Goal: Task Accomplishment & Management: Manage account settings

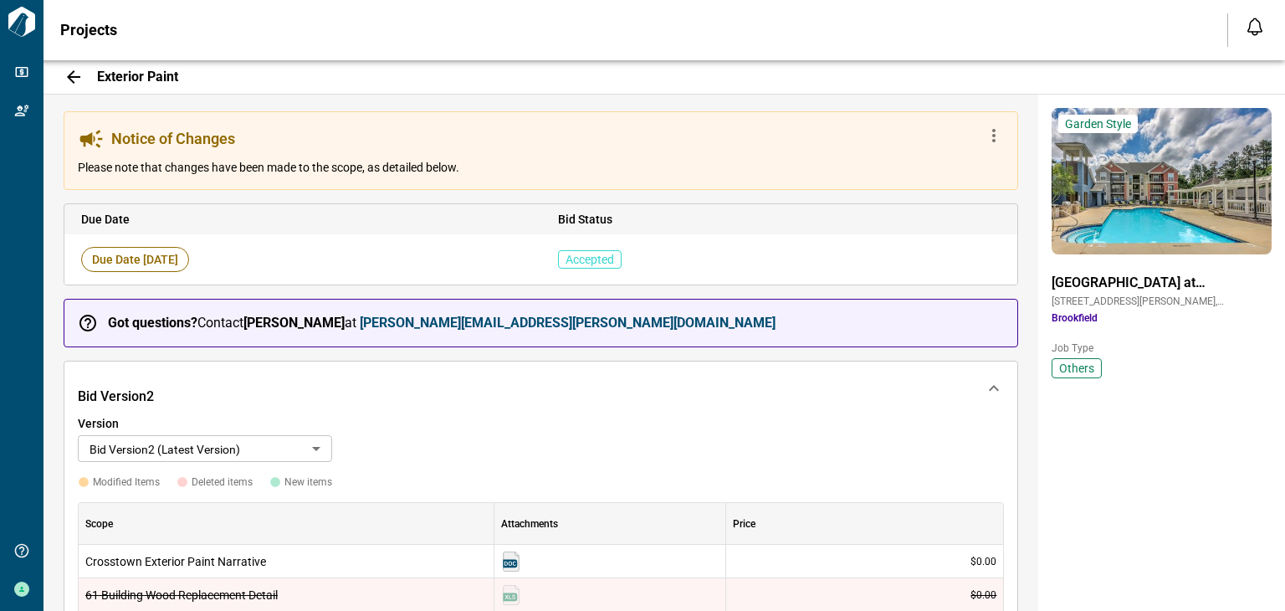
scroll to position [481, 0]
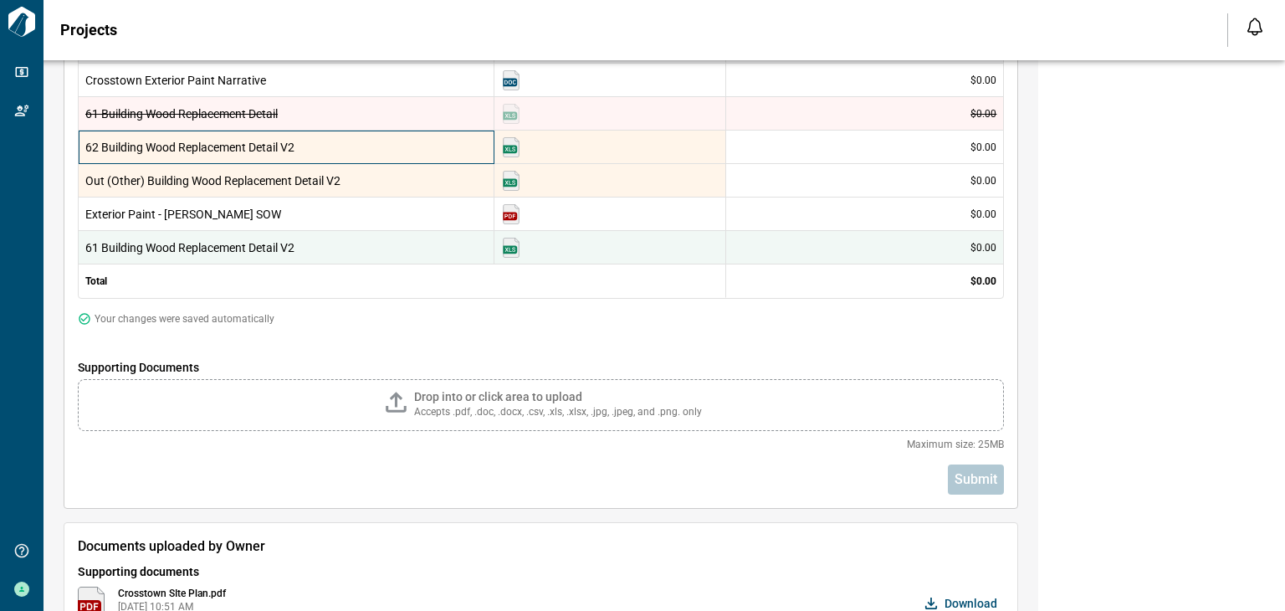
click at [351, 151] on span "62 Building Wood Replacement Detail V2" at bounding box center [286, 147] width 402 height 17
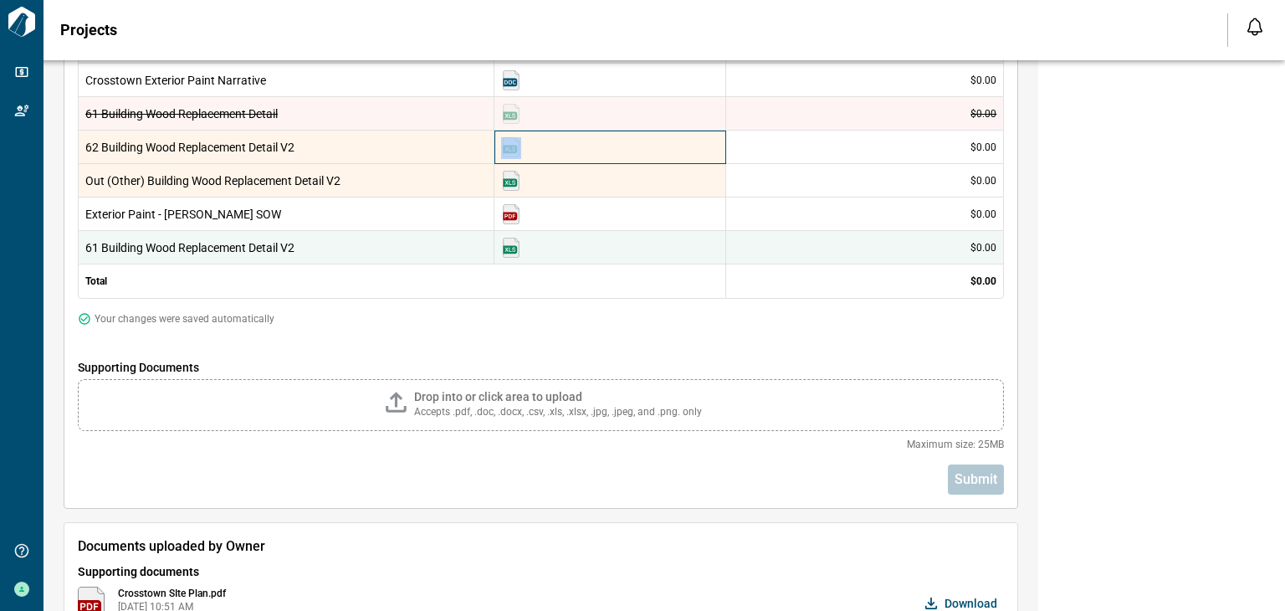
click at [509, 150] on img at bounding box center [511, 147] width 20 height 20
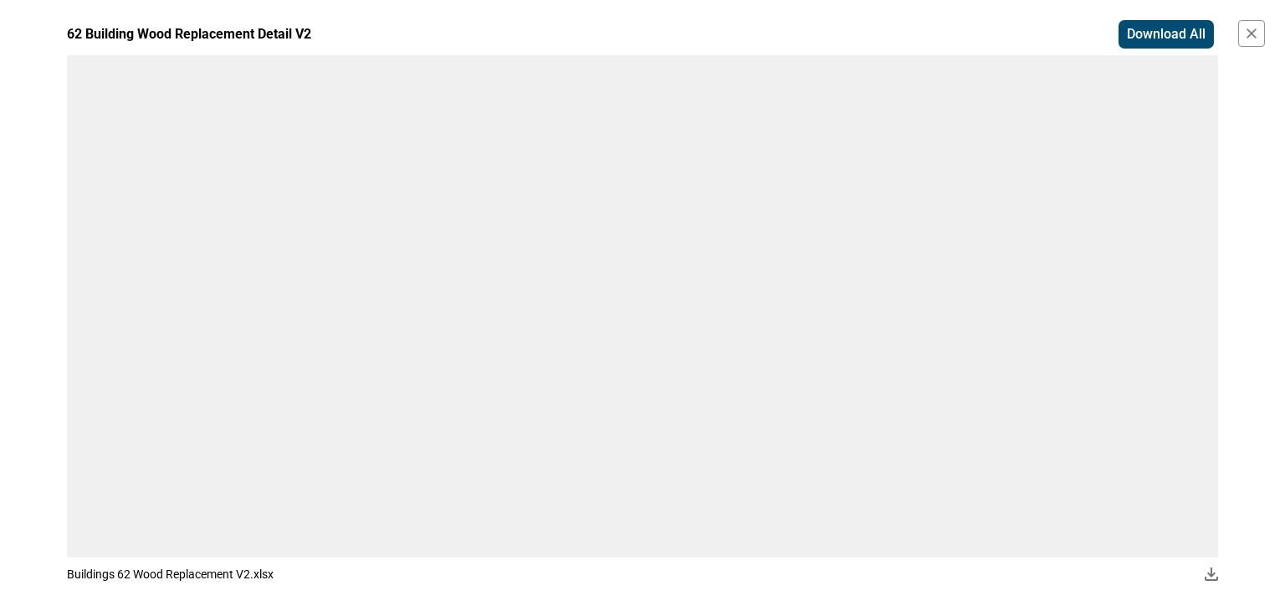
click at [1252, 35] on icon "button" at bounding box center [1251, 33] width 17 height 17
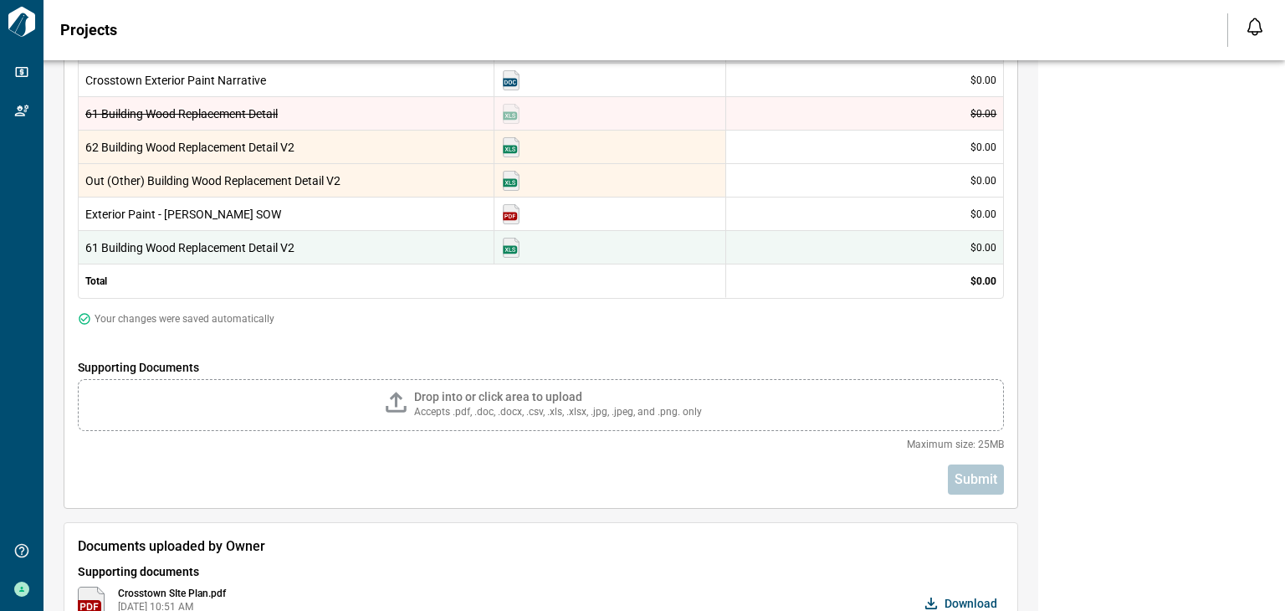
click at [1277, 111] on div "Garden Style Crosstown at [GEOGRAPHIC_DATA] [STREET_ADDRESS][PERSON_NAME] [GEOG…" at bounding box center [1161, 493] width 247 height 1760
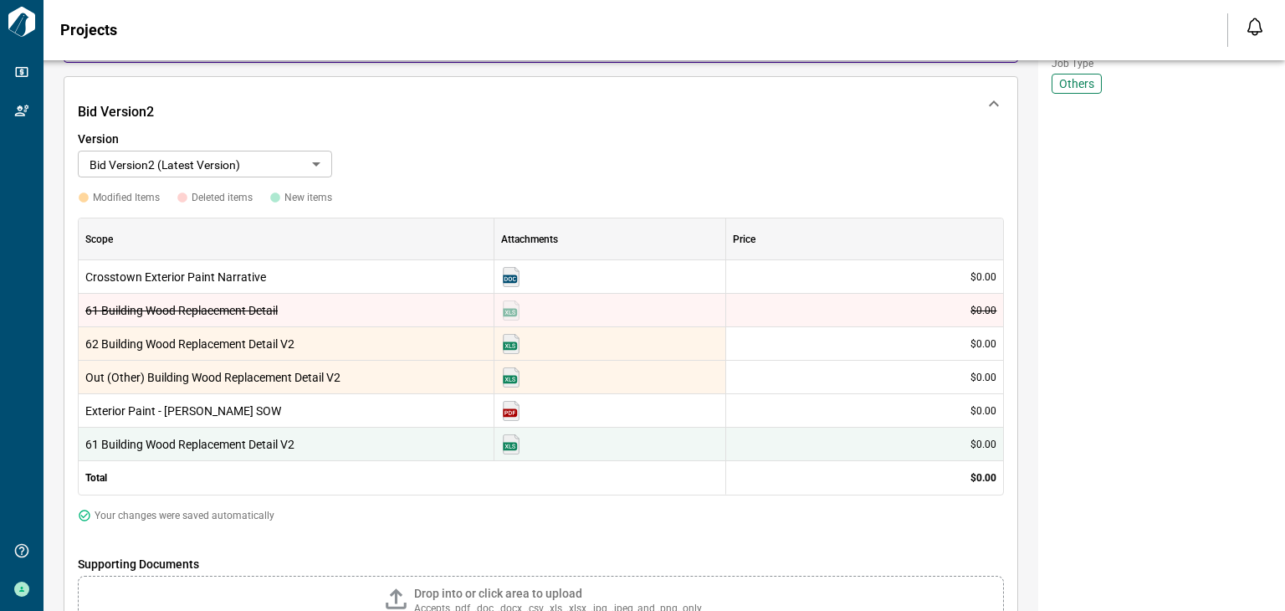
scroll to position [285, 0]
click at [514, 437] on img at bounding box center [511, 443] width 20 height 20
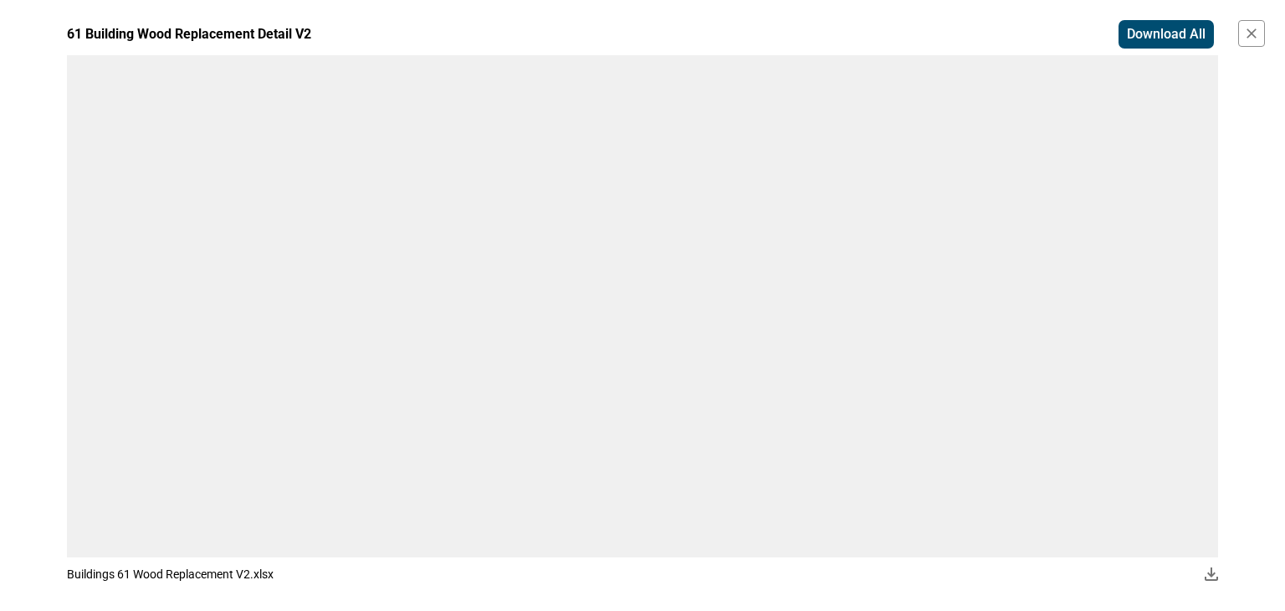
click at [1257, 35] on icon "button" at bounding box center [1251, 33] width 17 height 17
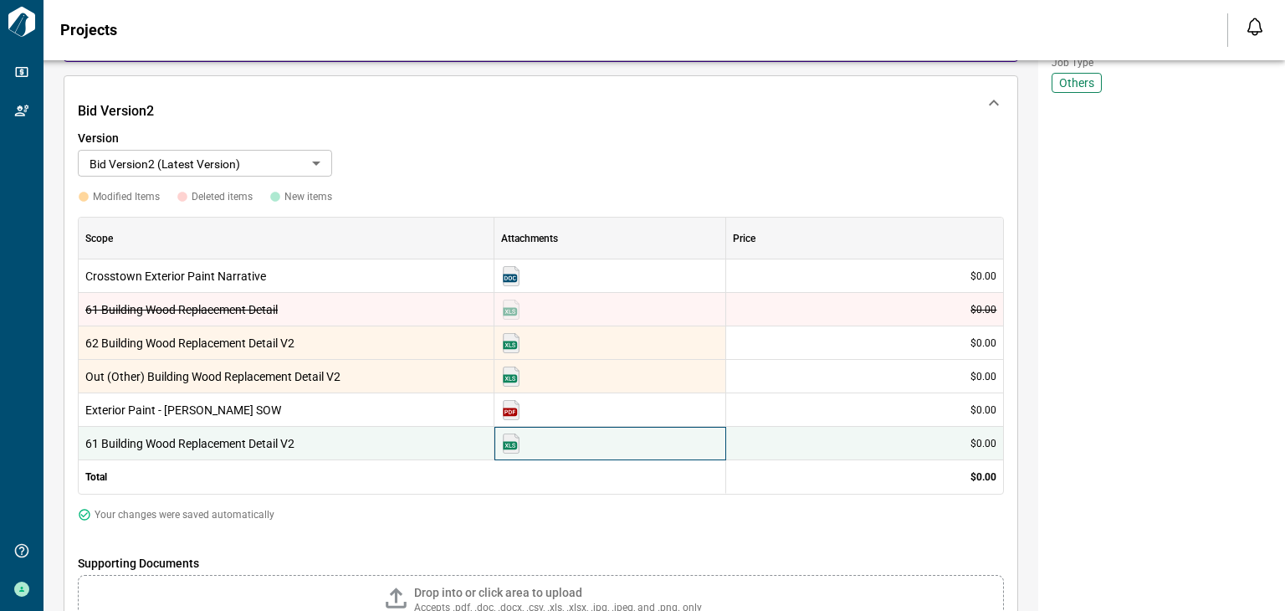
click at [520, 440] on img at bounding box center [511, 443] width 20 height 20
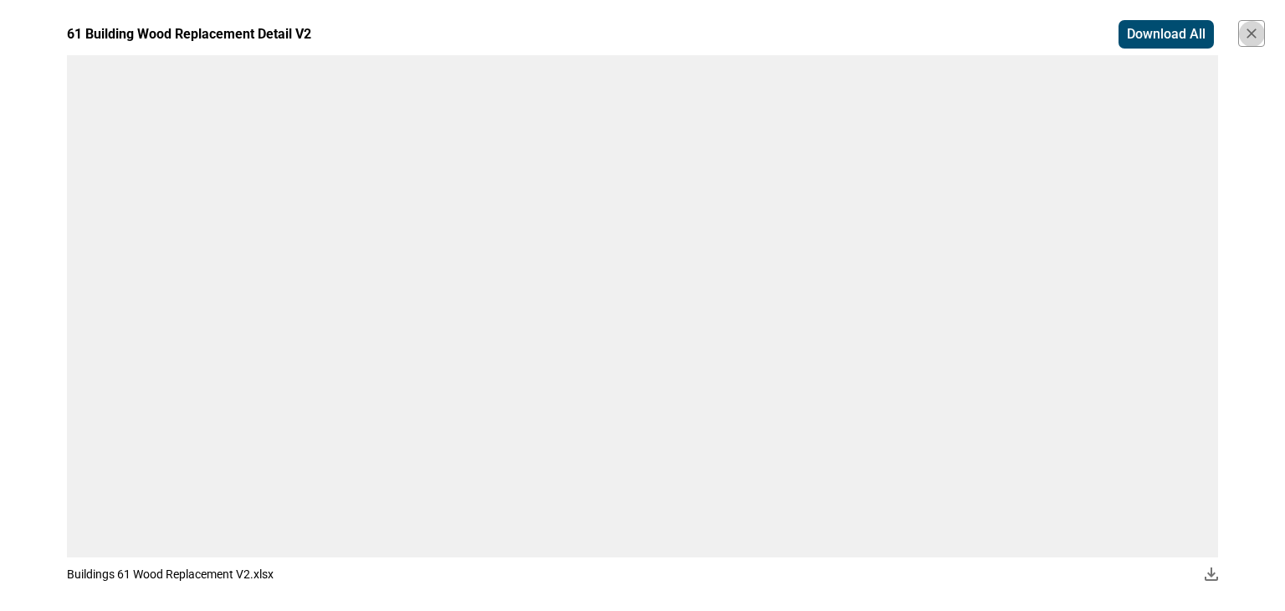
click at [1256, 33] on icon "button" at bounding box center [1251, 33] width 17 height 17
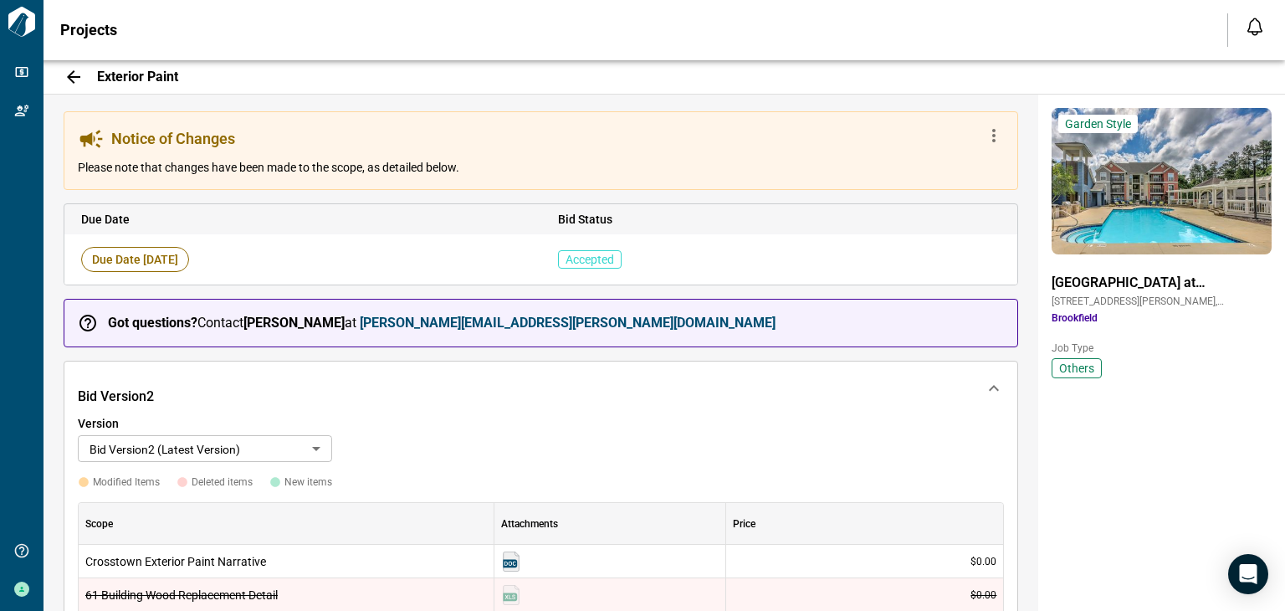
scroll to position [481, 0]
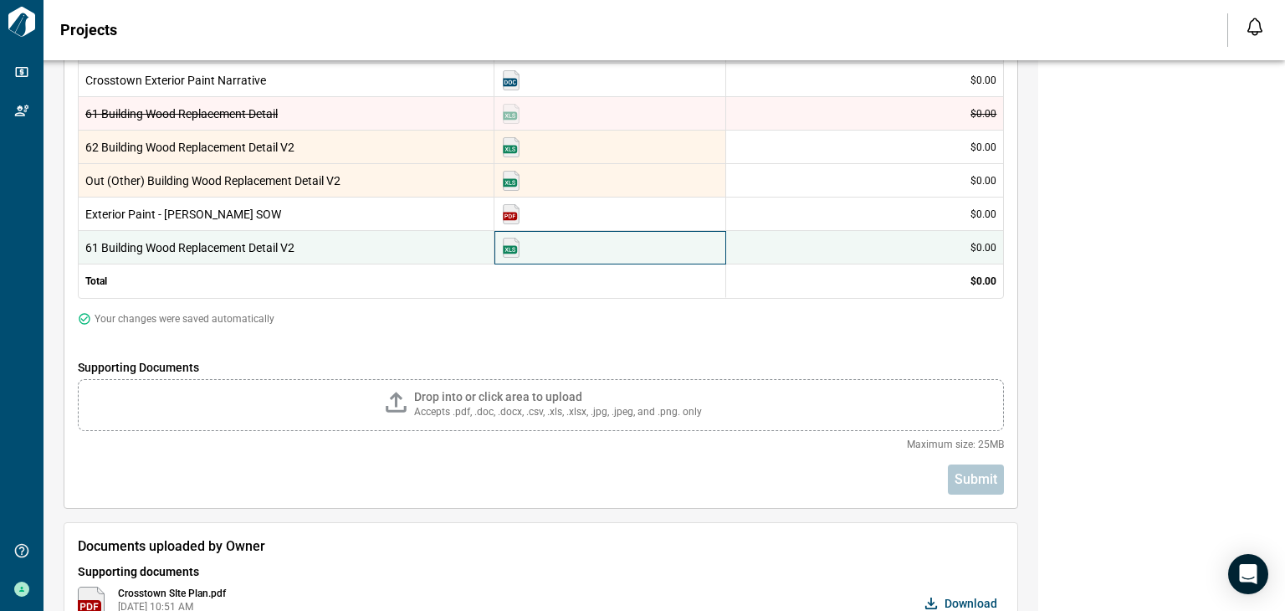
click at [520, 250] on img at bounding box center [511, 248] width 20 height 20
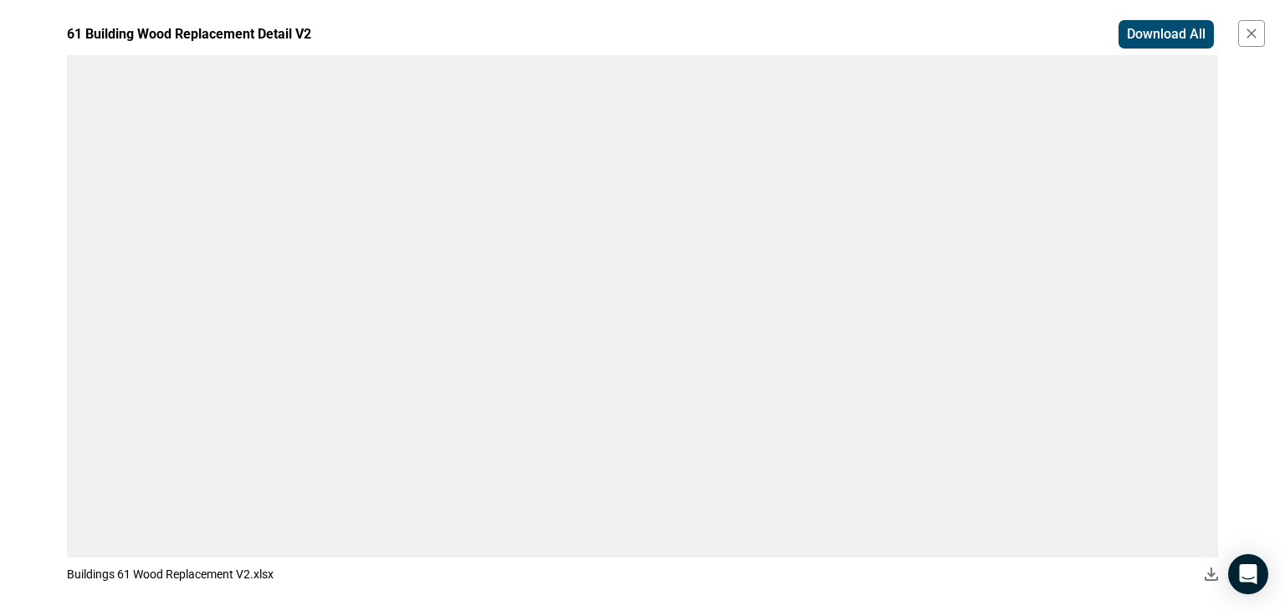
click at [1257, 38] on icon "button" at bounding box center [1251, 33] width 17 height 17
